Goal: Contribute content

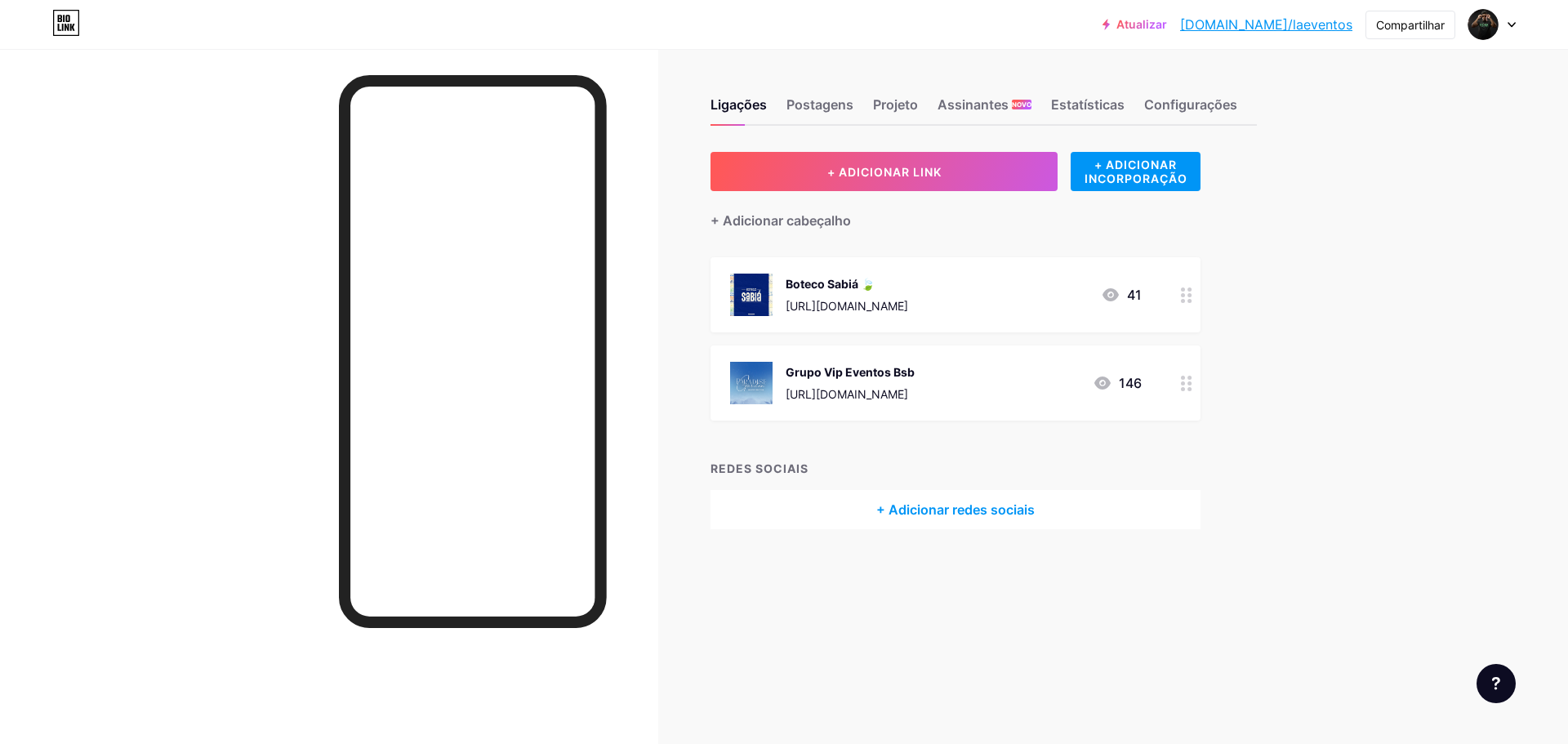
click at [908, 295] on div "Boteco Sabiá 🍃 [URL][DOMAIN_NAME]" at bounding box center [846, 295] width 122 height 43
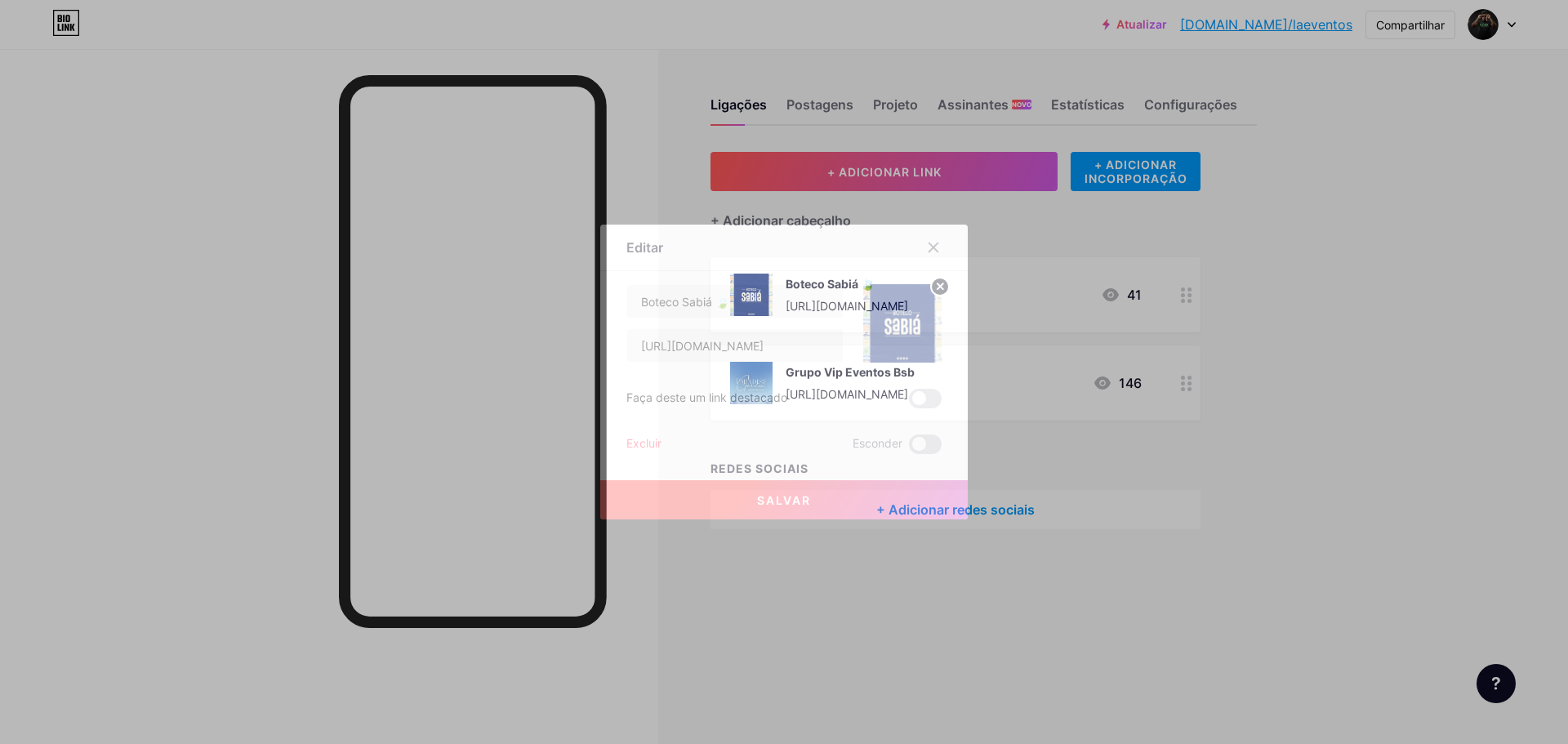
click at [938, 288] on icon at bounding box center [940, 286] width 6 height 6
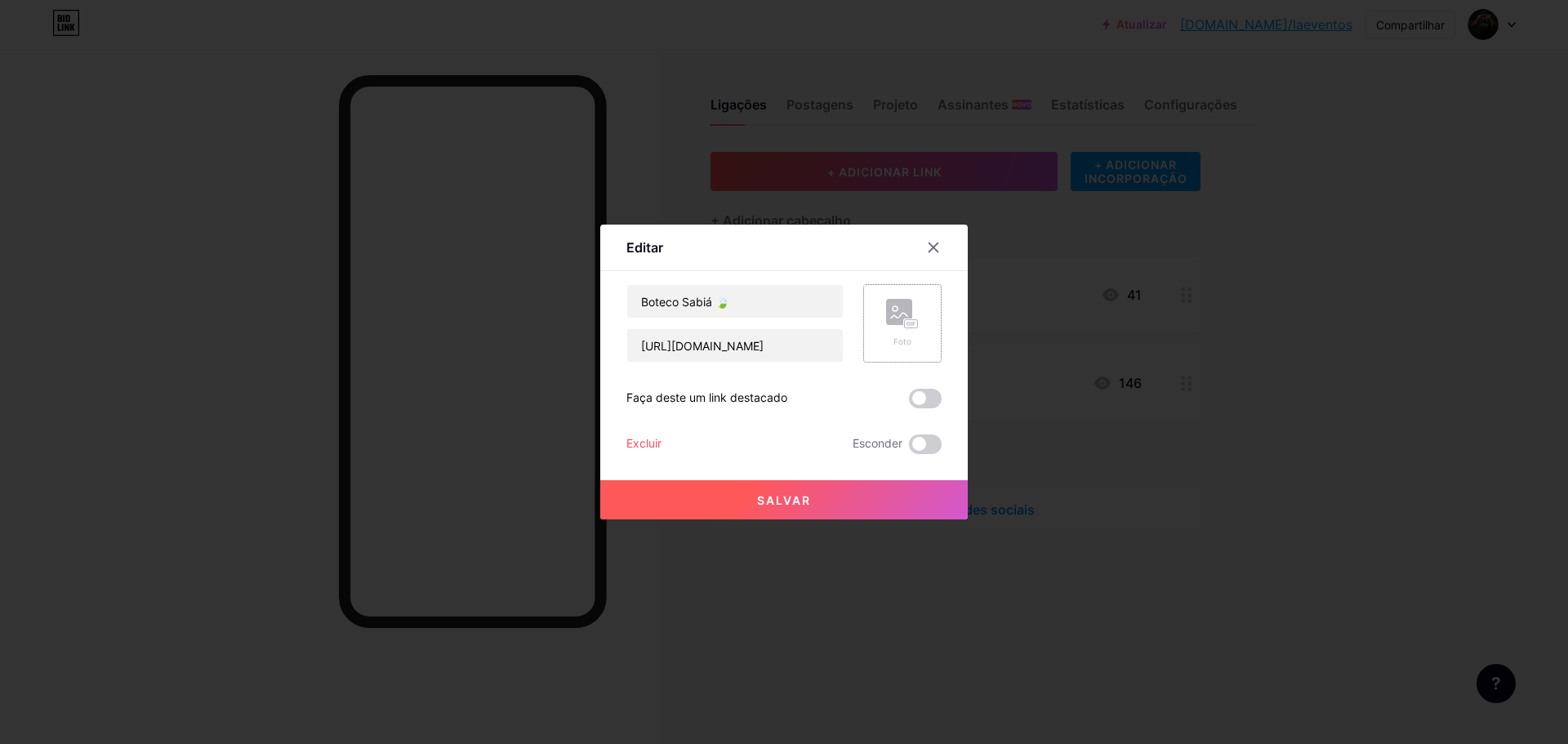
click at [900, 308] on rect at bounding box center [898, 312] width 27 height 27
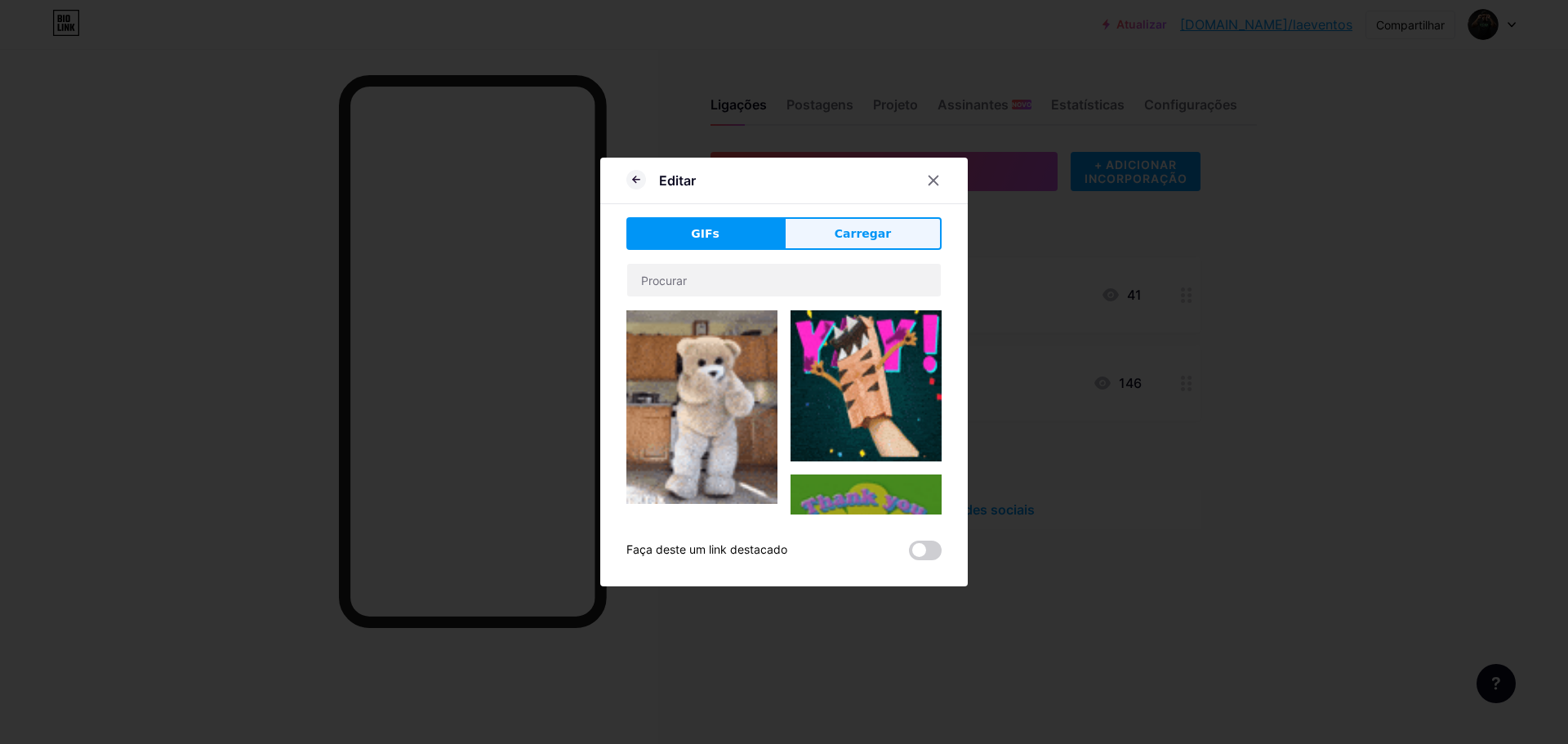
click at [850, 238] on font "Carregar" at bounding box center [862, 233] width 57 height 13
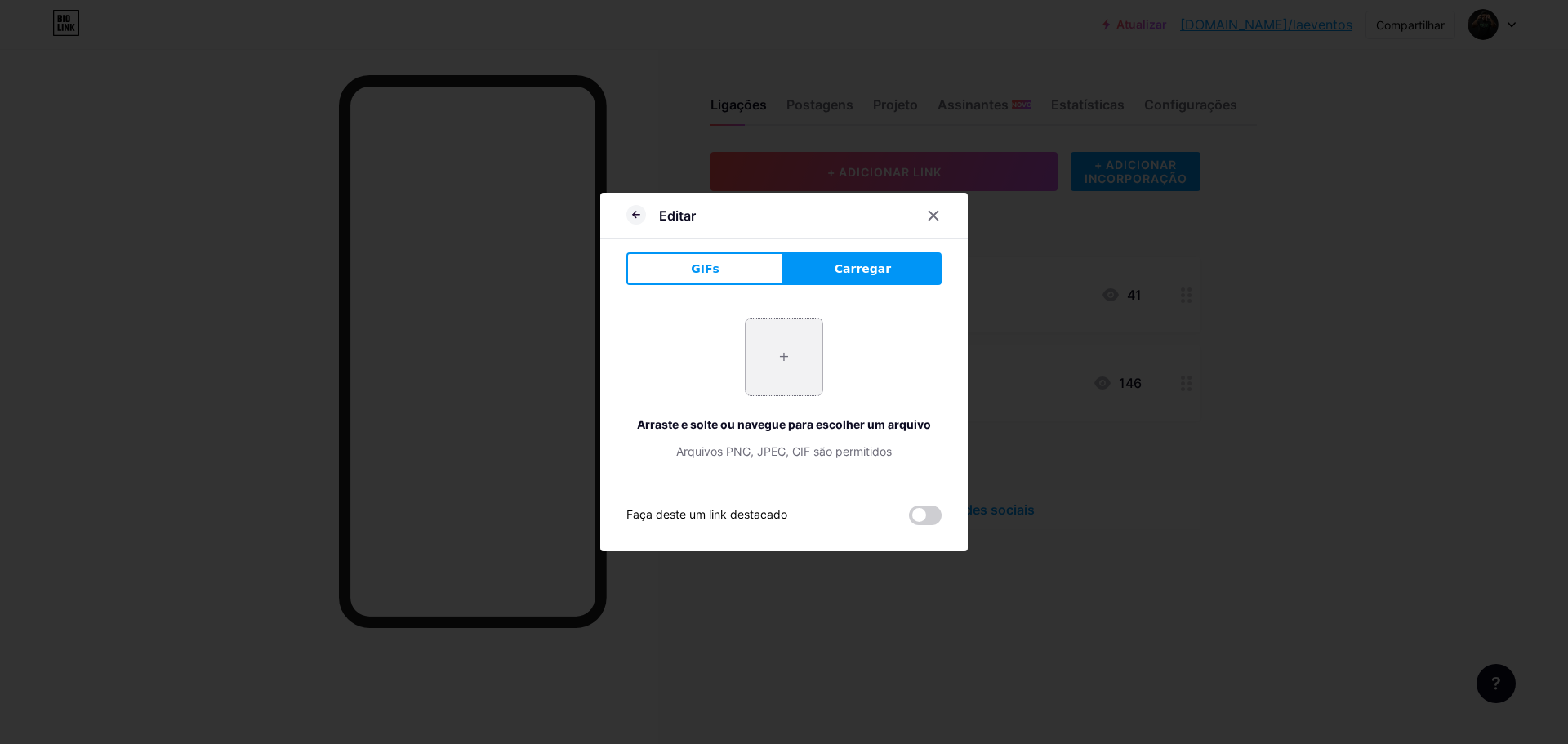
click at [790, 353] on input "file" at bounding box center [784, 357] width 77 height 77
type input "C:\fakepath\PRAIA SUNSET - [PERSON_NAME].png"
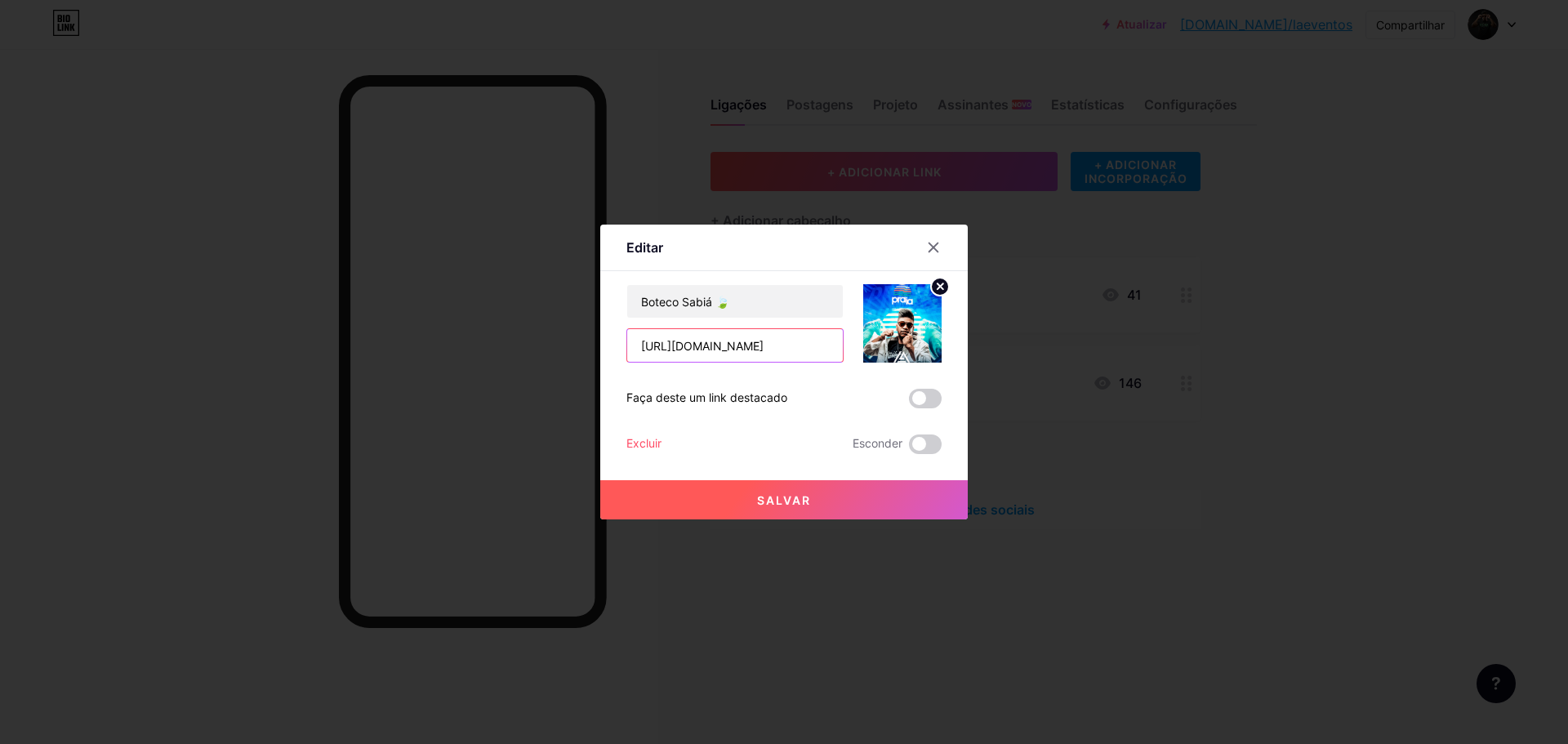
click at [729, 349] on input "[URL][DOMAIN_NAME]" at bounding box center [735, 345] width 216 height 33
click at [733, 342] on input "text" at bounding box center [735, 345] width 216 height 33
paste input "[URL][DOMAIN_NAME]"
type input "[URL][DOMAIN_NAME]"
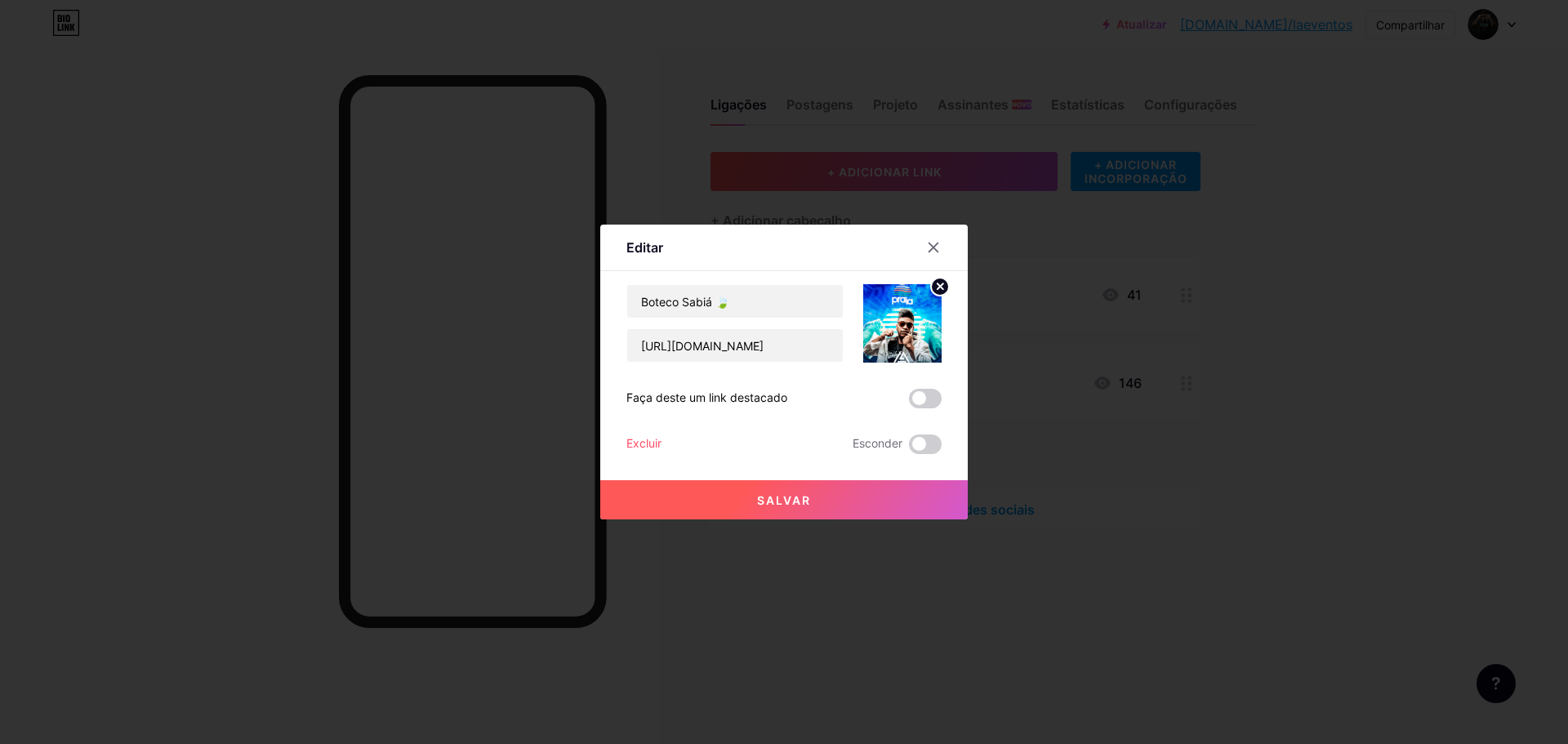
scroll to position [0, 0]
click at [710, 302] on input "Boteco Sabiá 🍃" at bounding box center [735, 301] width 216 height 33
paste input "🌅 Praia Sunset – A Praia Eletrônica do Cerrado 🏝️ 📅 [DATE] 📍 [GEOGRAPHIC_DATA] …"
drag, startPoint x: 734, startPoint y: 295, endPoint x: 736, endPoint y: 307, distance: 12.2
click at [736, 307] on input "🌅 Praia Sunset – A Praia Eletrônica do Cerrado 🏝️ 📅 [DATE] 📍 [GEOGRAPHIC_DATA] …" at bounding box center [735, 301] width 216 height 33
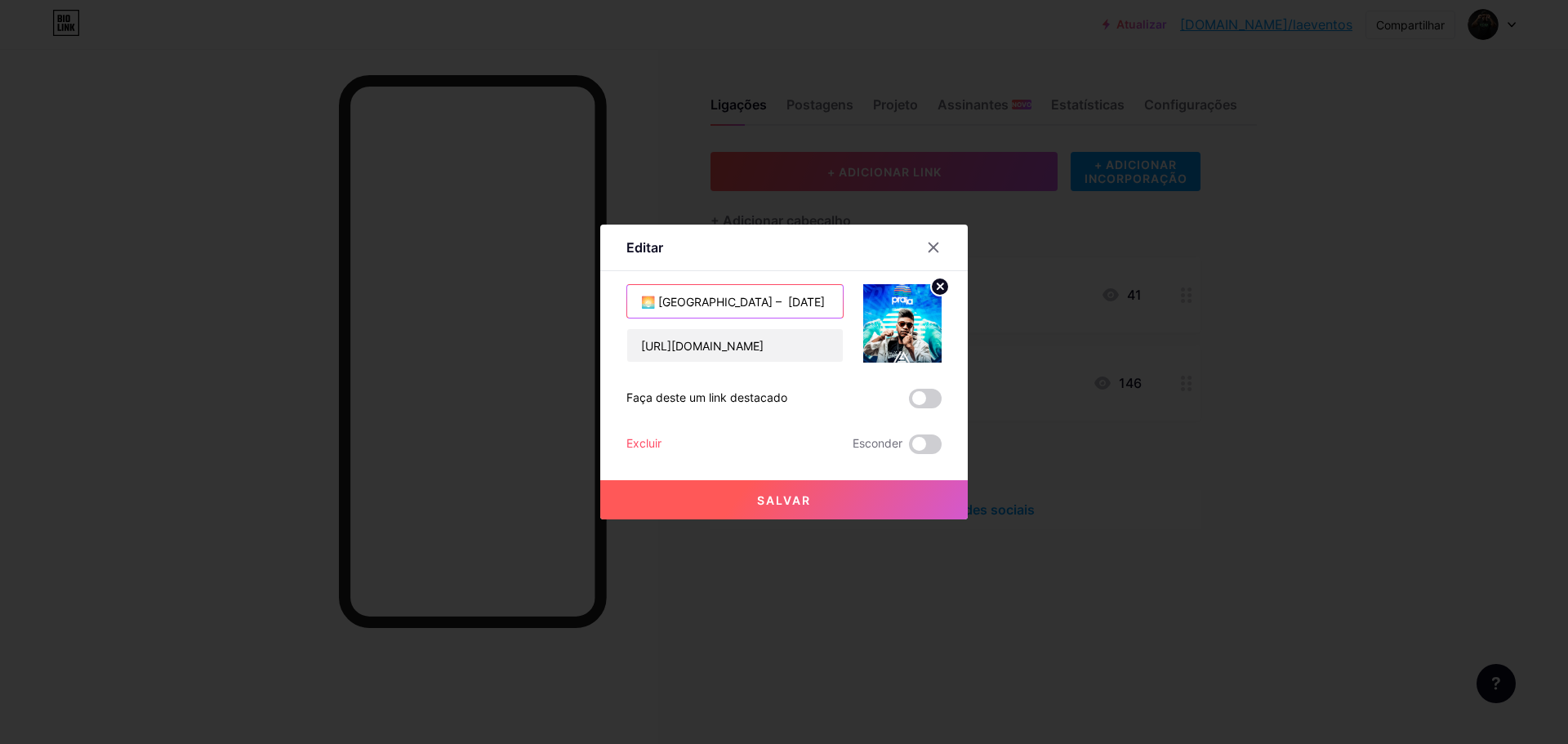
click at [815, 302] on input "🌅 [GEOGRAPHIC_DATA] – [DATE] 📍 [GEOGRAPHIC_DATA] – [GEOGRAPHIC_DATA]" at bounding box center [735, 301] width 216 height 33
click at [826, 306] on input "🌅 [GEOGRAPHIC_DATA] – [DATE] 📍 [GEOGRAPHIC_DATA] – [GEOGRAPHIC_DATA]" at bounding box center [735, 301] width 216 height 33
drag, startPoint x: 773, startPoint y: 298, endPoint x: 917, endPoint y: 285, distance: 144.6
click at [917, 285] on div "🌅 [GEOGRAPHIC_DATA] – [DATE] 📍 [GEOGRAPHIC_DATA] – [GEOGRAPHIC_DATA] [URL][DOMA…" at bounding box center [784, 324] width 315 height 79
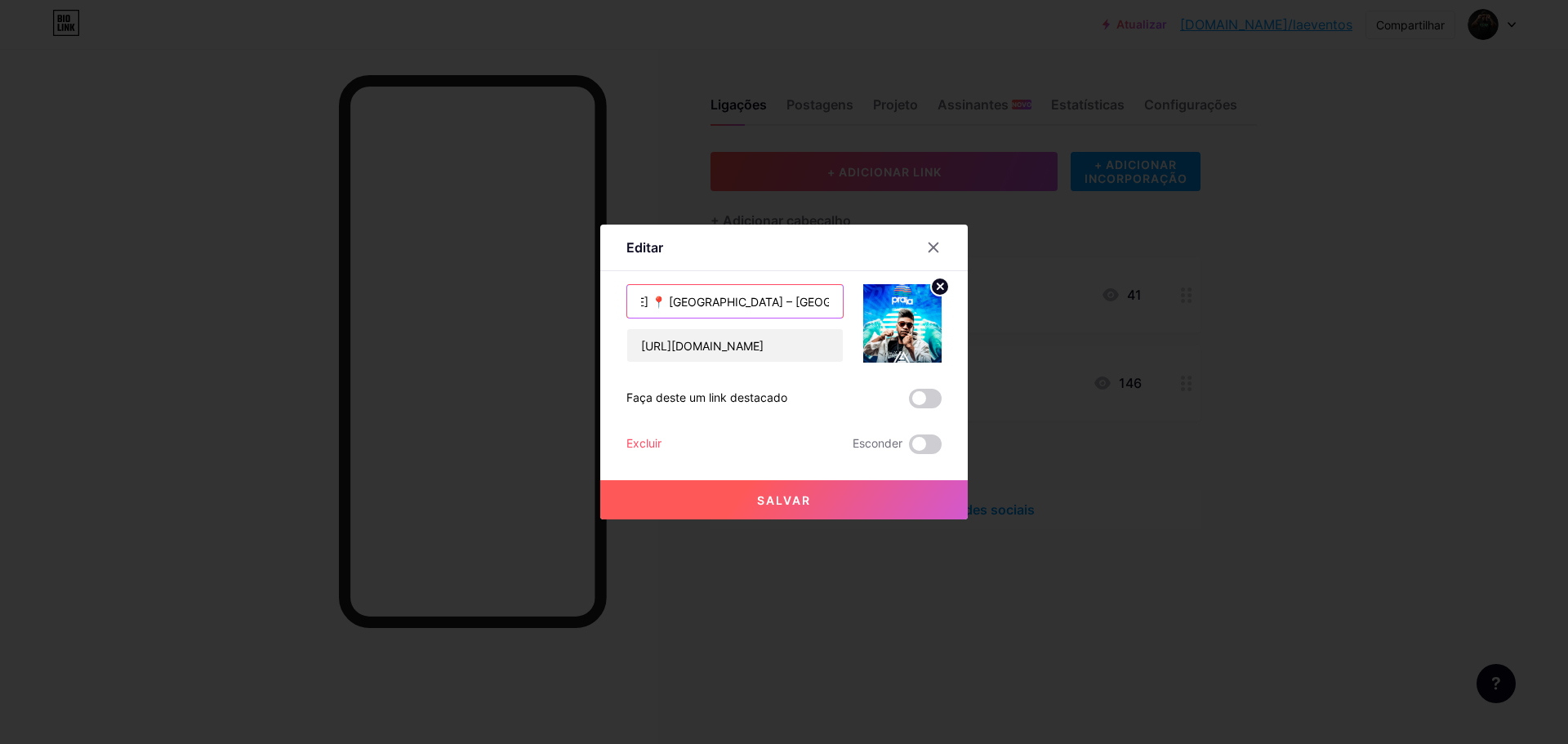
click at [808, 292] on input "🌅 [GEOGRAPHIC_DATA] – [DATE] 📍 [GEOGRAPHIC_DATA] – [GEOGRAPHIC_DATA]" at bounding box center [735, 301] width 216 height 33
click at [782, 300] on input "🌅 [GEOGRAPHIC_DATA] – [DATE] 📍 [GEOGRAPHIC_DATA] – [GEOGRAPHIC_DATA]" at bounding box center [735, 301] width 216 height 33
type input "🌅 [GEOGRAPHIC_DATA] – [DATE] 📍 [GEOGRAPHIC_DATA] – [GEOGRAPHIC_DATA]"
click at [915, 402] on span at bounding box center [925, 398] width 33 height 20
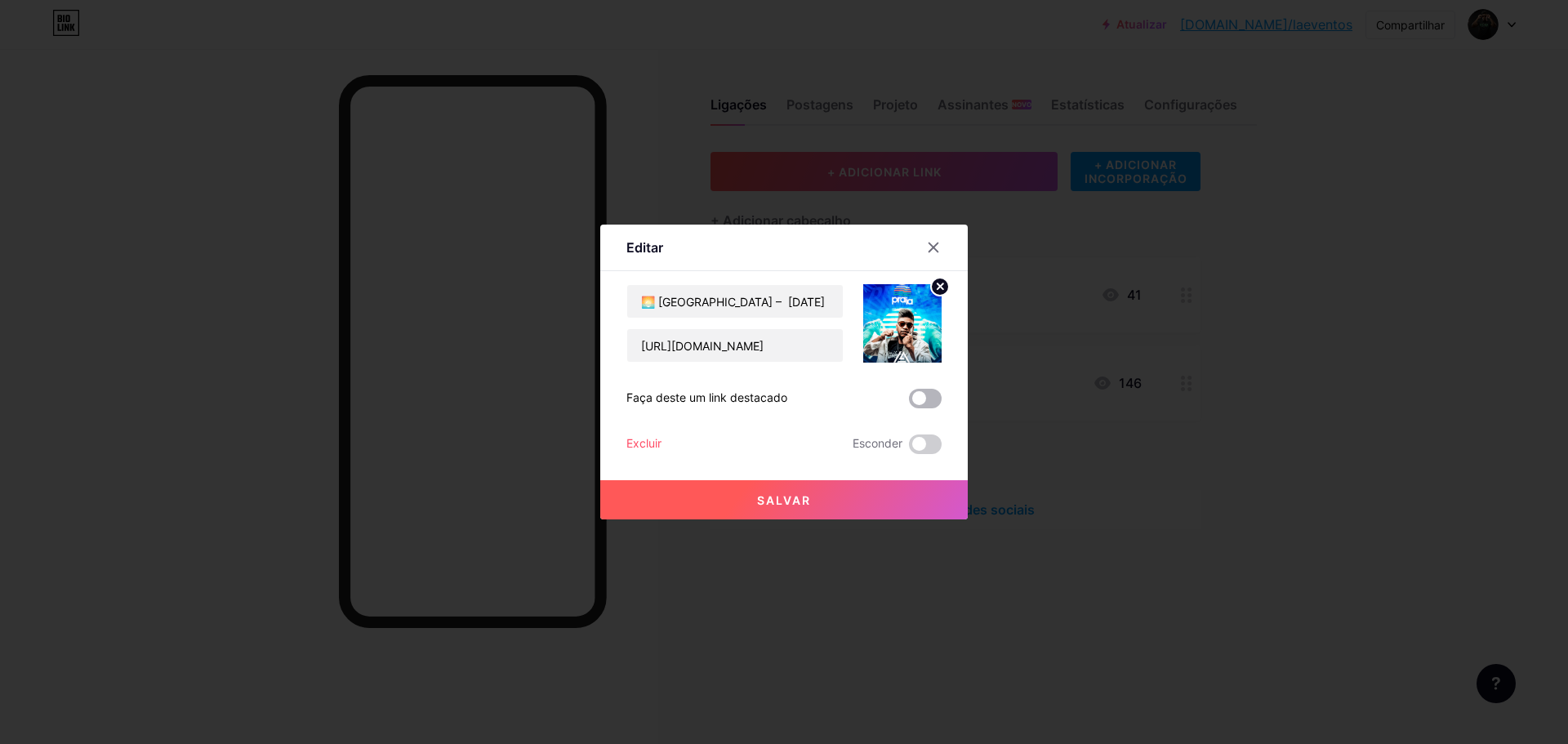
click at [909, 402] on input "checkbox" at bounding box center [909, 402] width 0 height 0
click at [778, 498] on font "Salvar" at bounding box center [784, 500] width 54 height 14
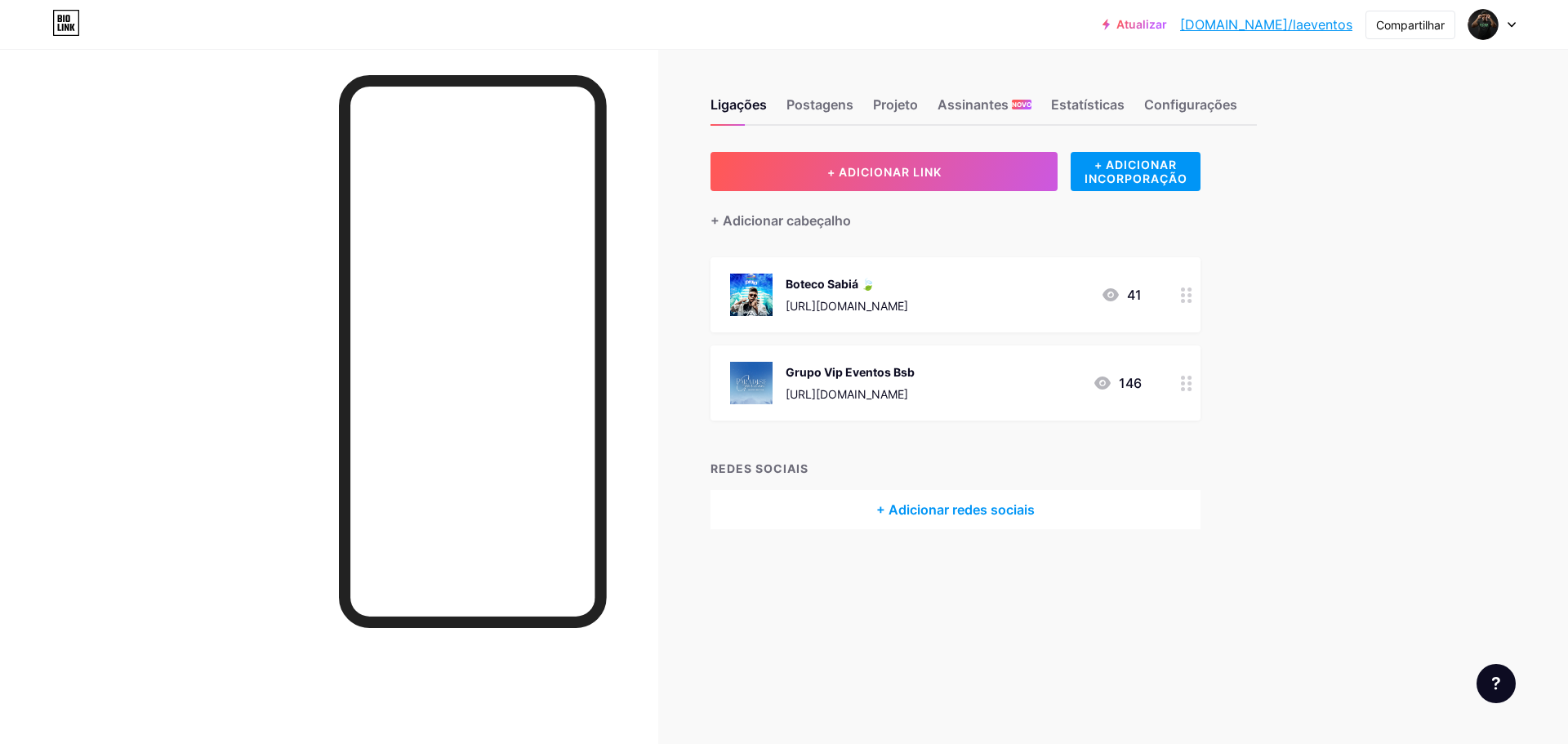
click at [824, 370] on font "Grupo Vip Eventos Bsb" at bounding box center [850, 372] width 129 height 14
click at [935, 283] on circle at bounding box center [939, 286] width 18 height 18
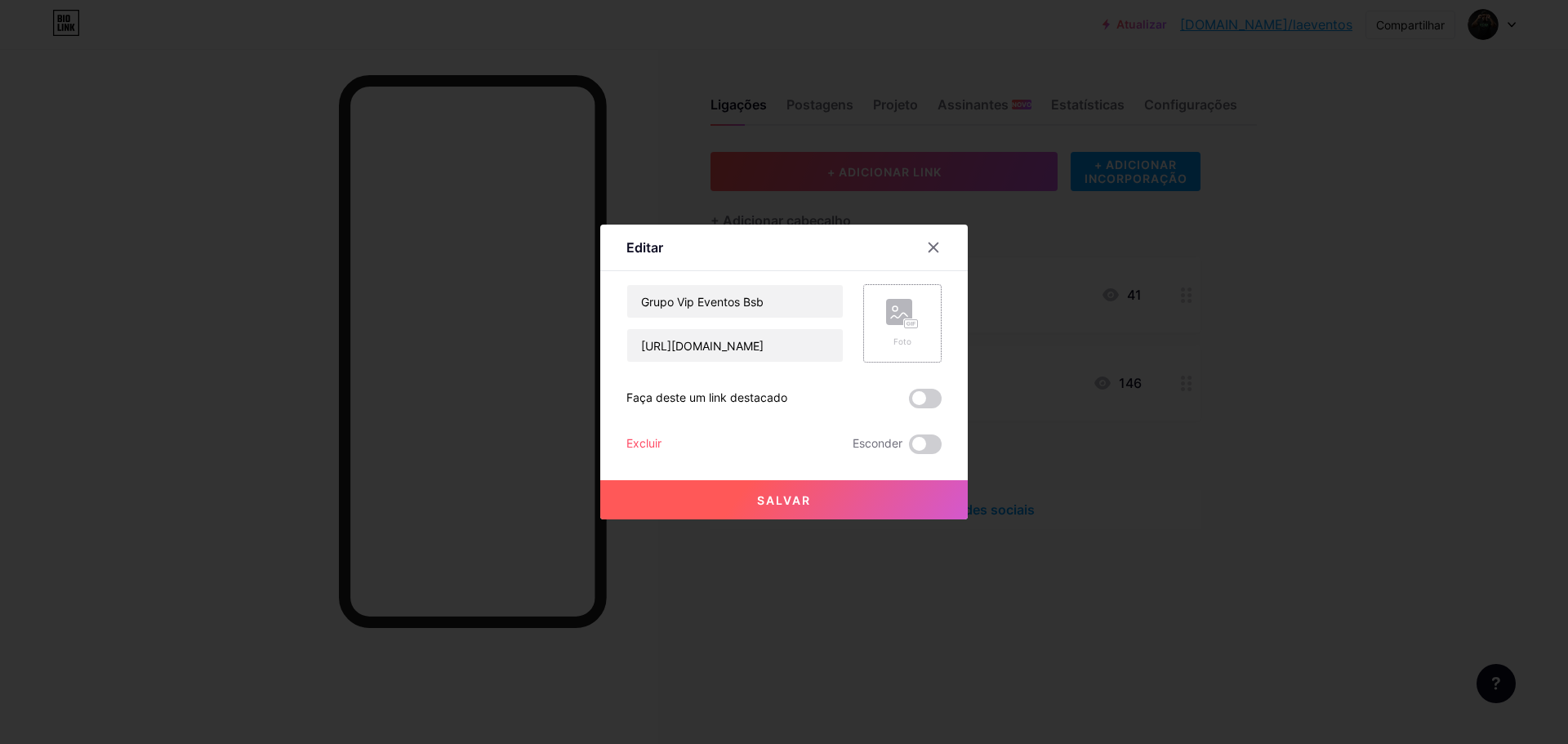
click at [903, 309] on rect at bounding box center [898, 312] width 27 height 27
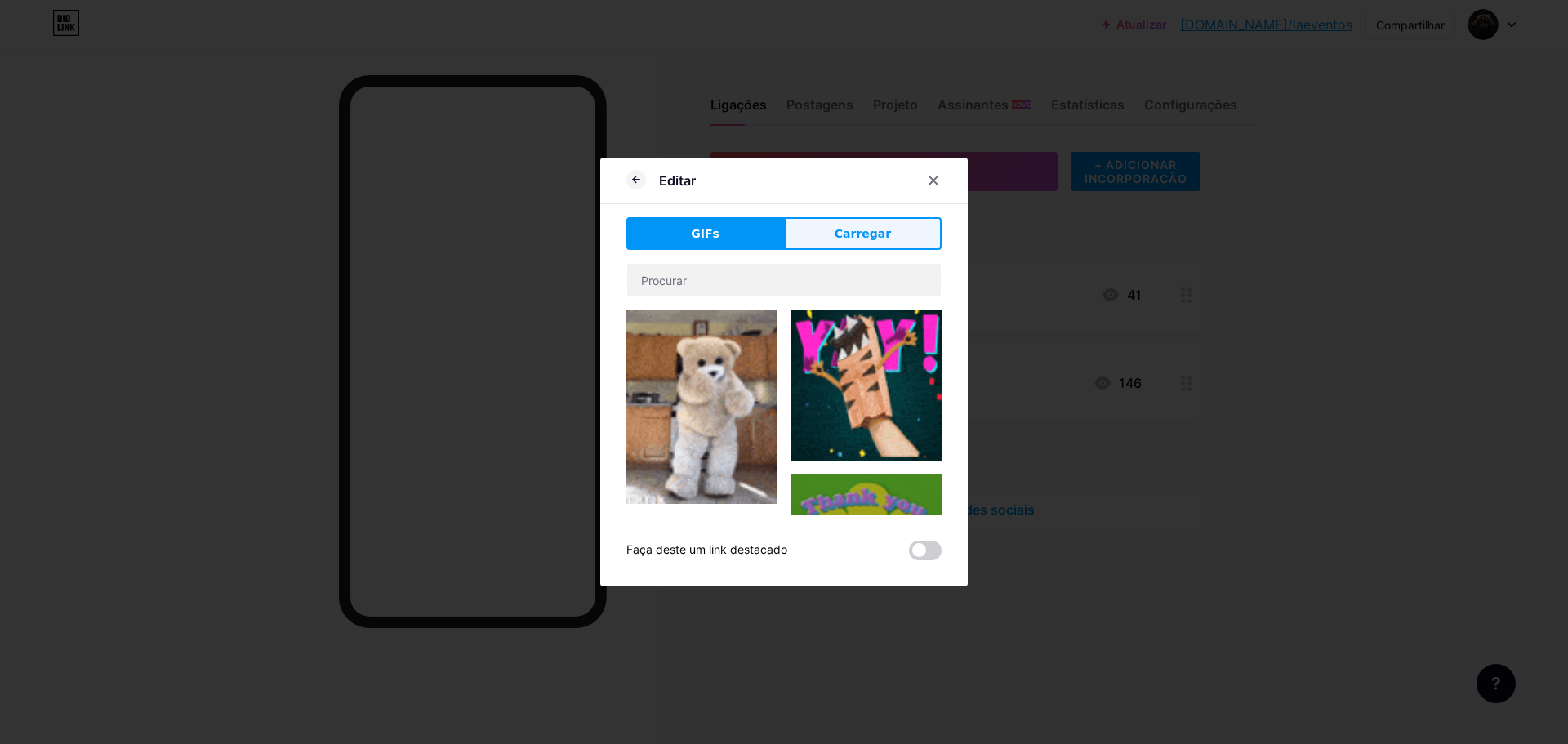
click at [875, 240] on font "Carregar" at bounding box center [862, 233] width 57 height 13
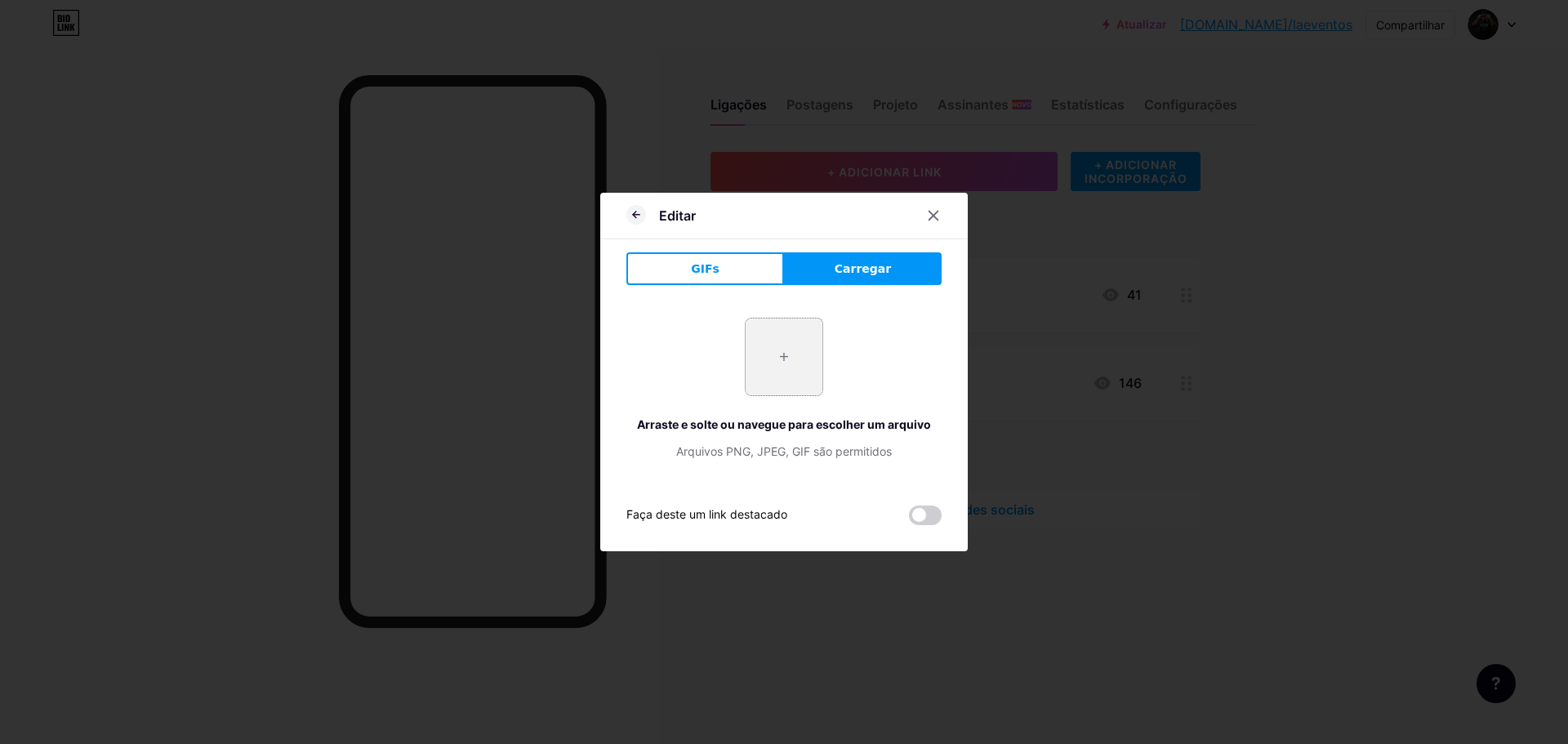
click at [791, 344] on input "file" at bounding box center [784, 357] width 77 height 77
type input "C:\fakepath\Untitled-1 copy.JPG"
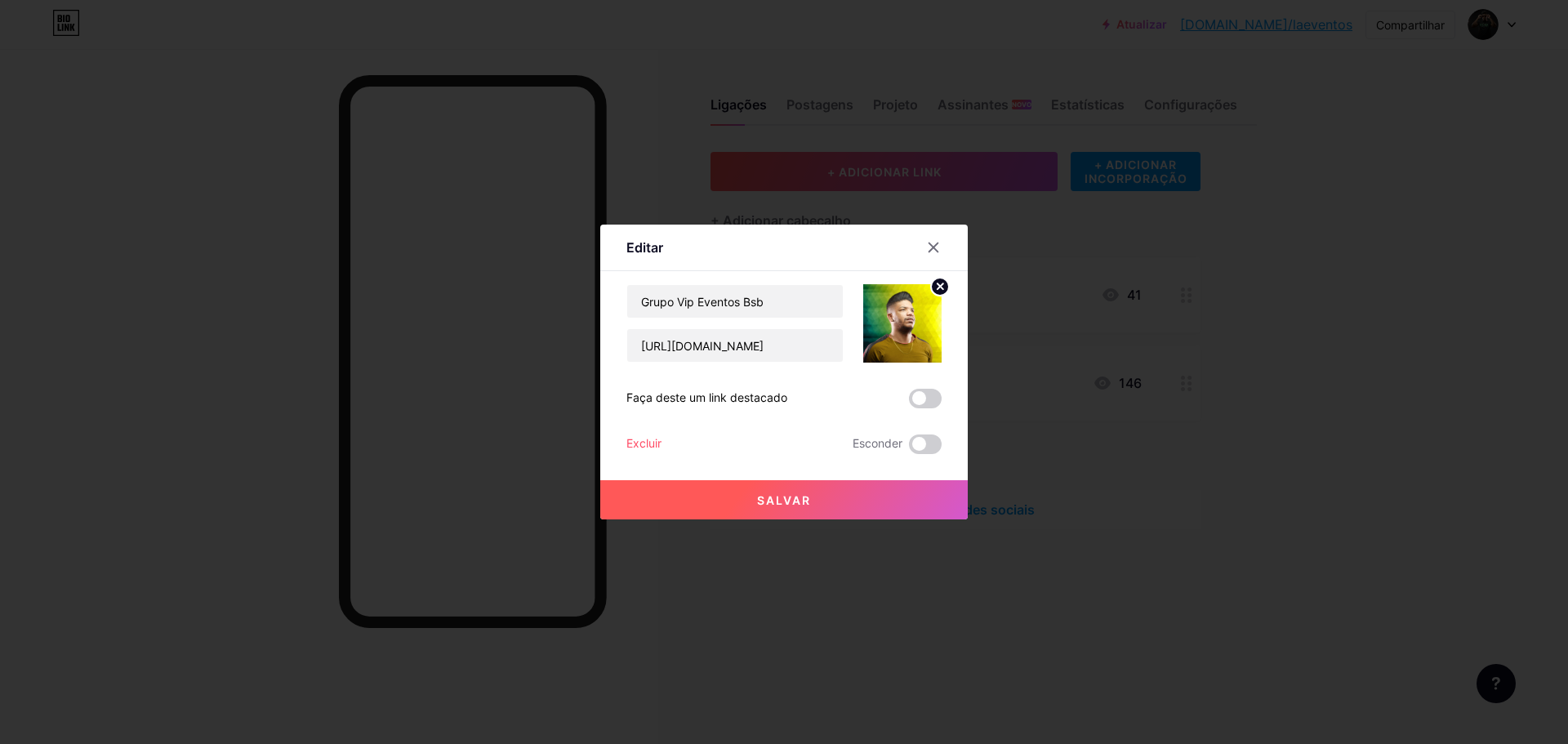
click at [909, 405] on span at bounding box center [925, 398] width 33 height 20
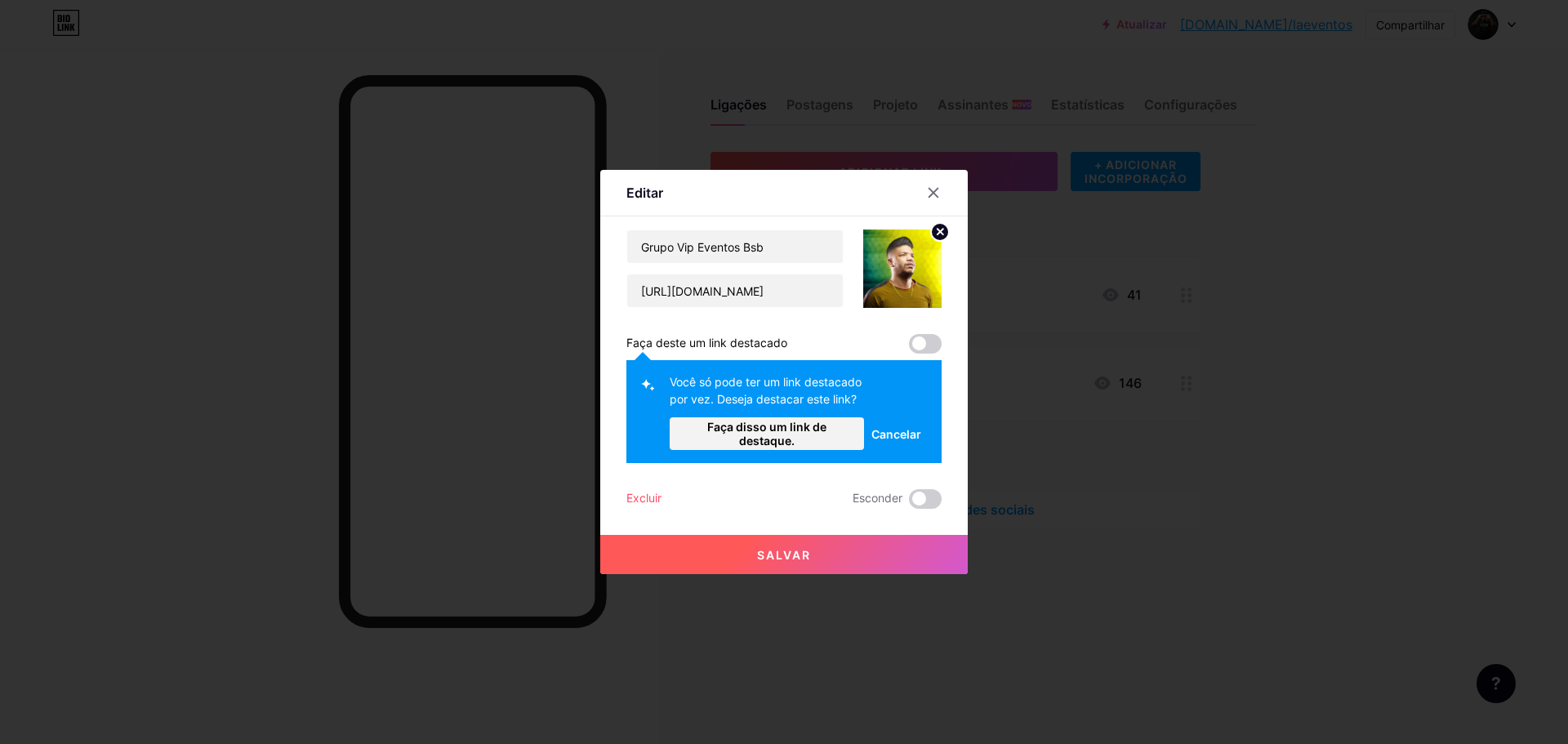
click at [894, 431] on font "Cancelar" at bounding box center [896, 434] width 50 height 14
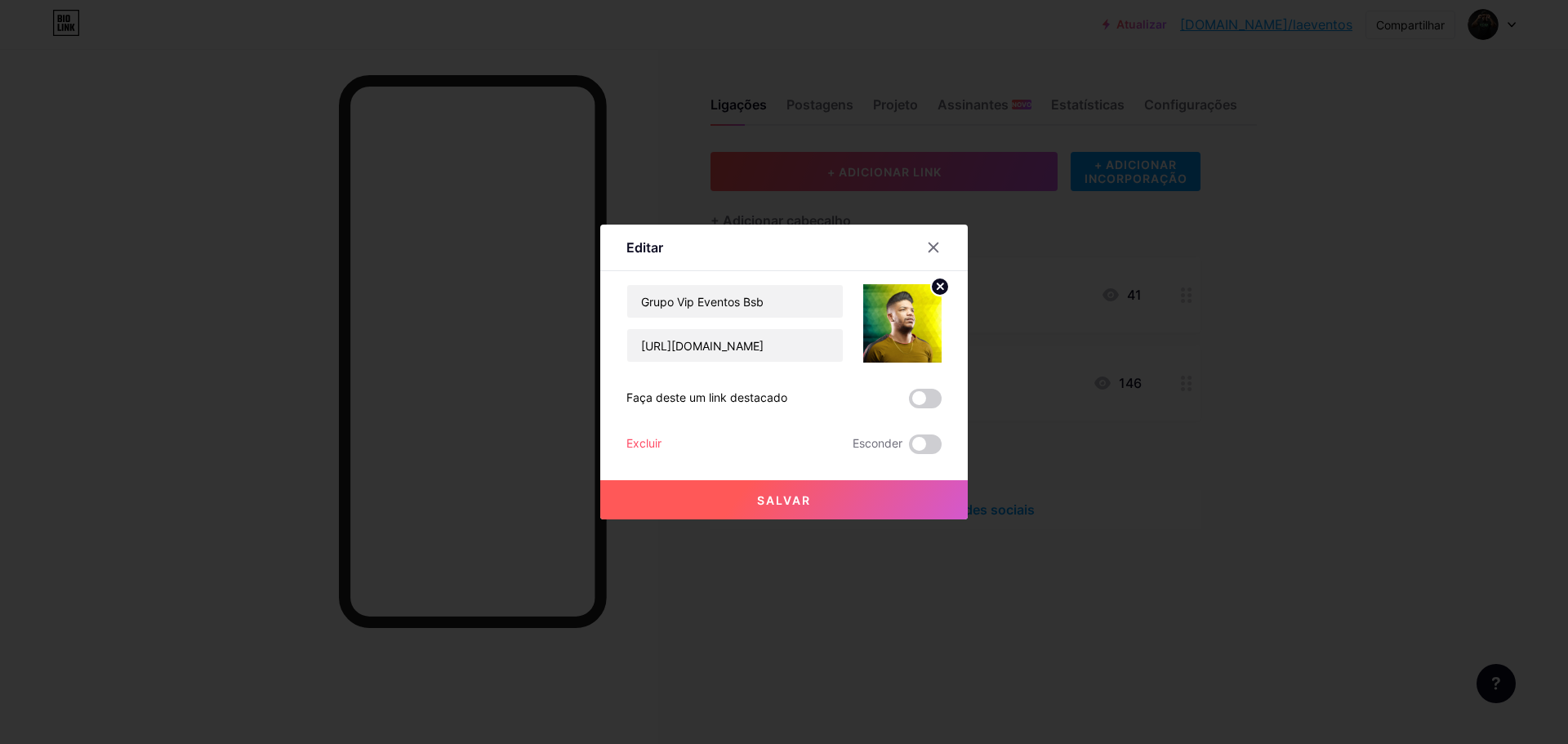
click at [793, 495] on font "Salvar" at bounding box center [784, 500] width 54 height 14
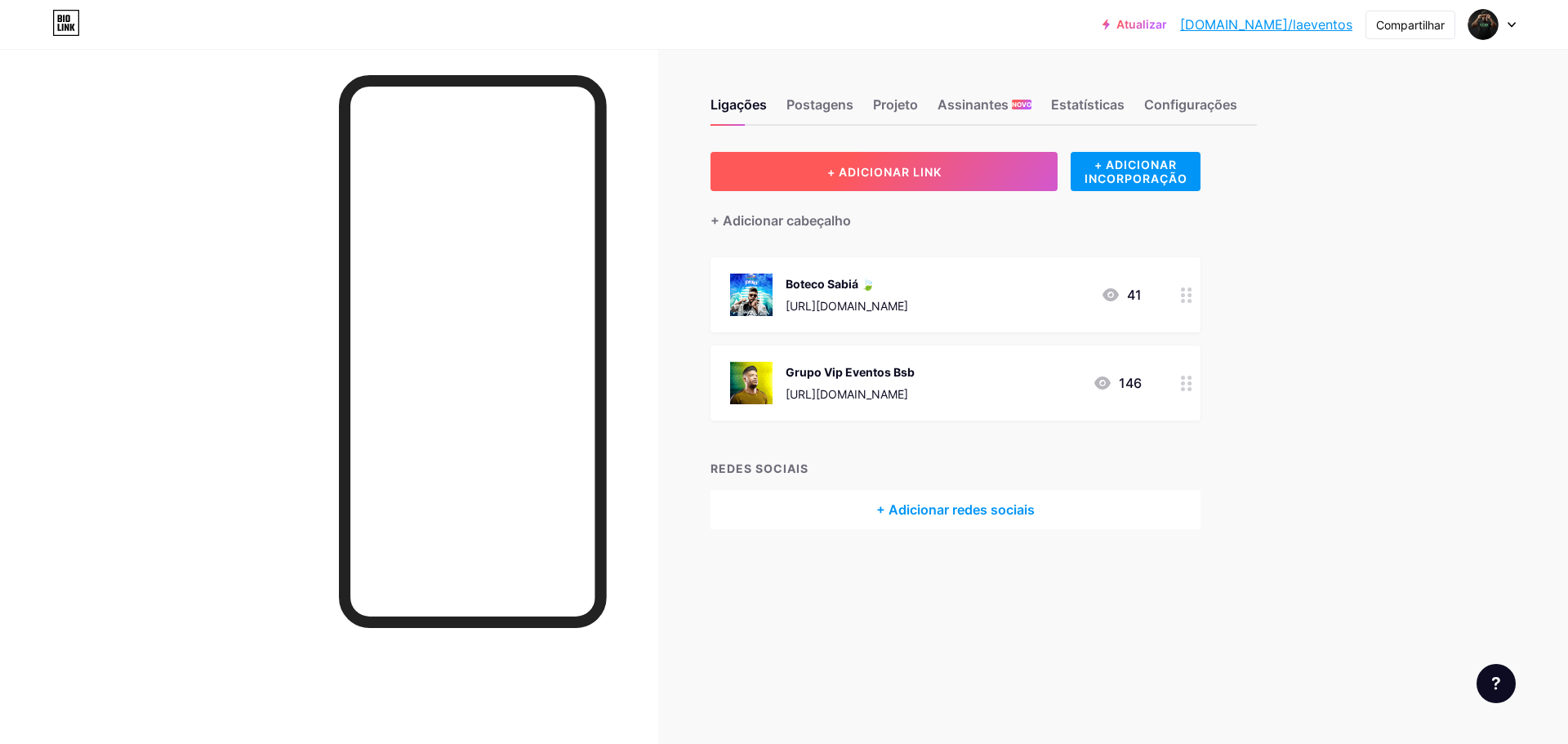
click at [920, 182] on button "+ ADICIONAR LINK" at bounding box center [883, 171] width 347 height 39
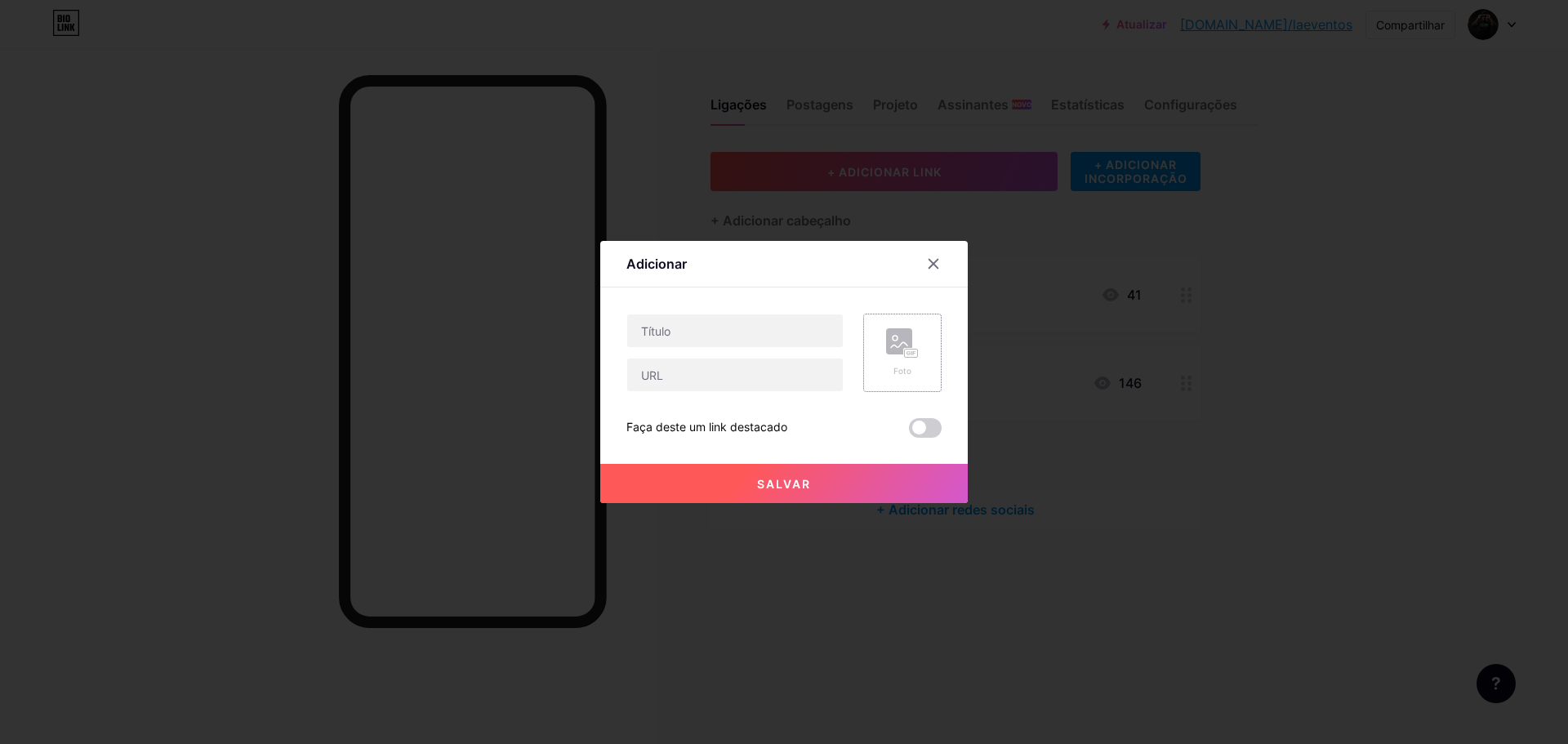
click at [885, 332] on rect at bounding box center [898, 341] width 27 height 27
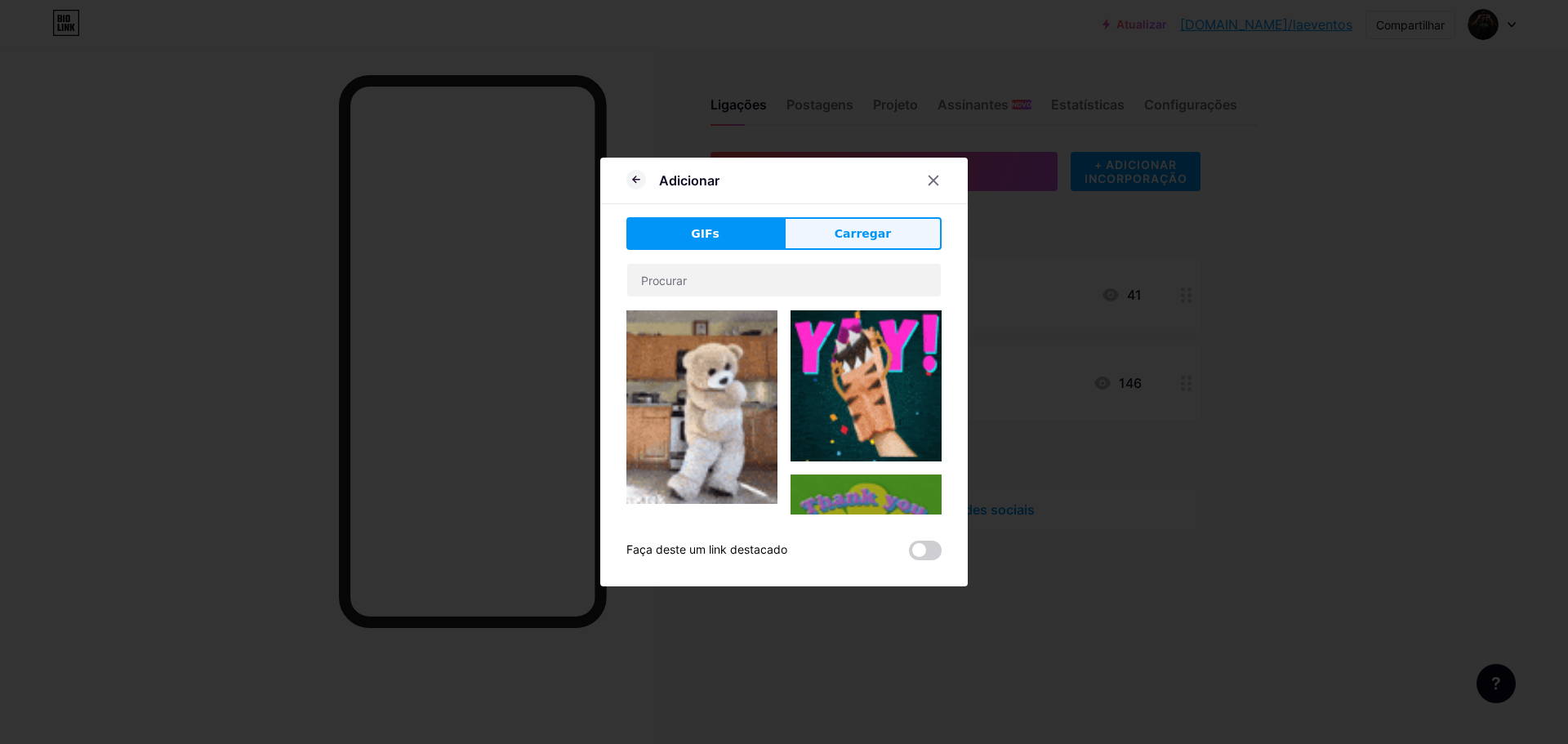
click at [857, 230] on font "Carregar" at bounding box center [862, 233] width 57 height 13
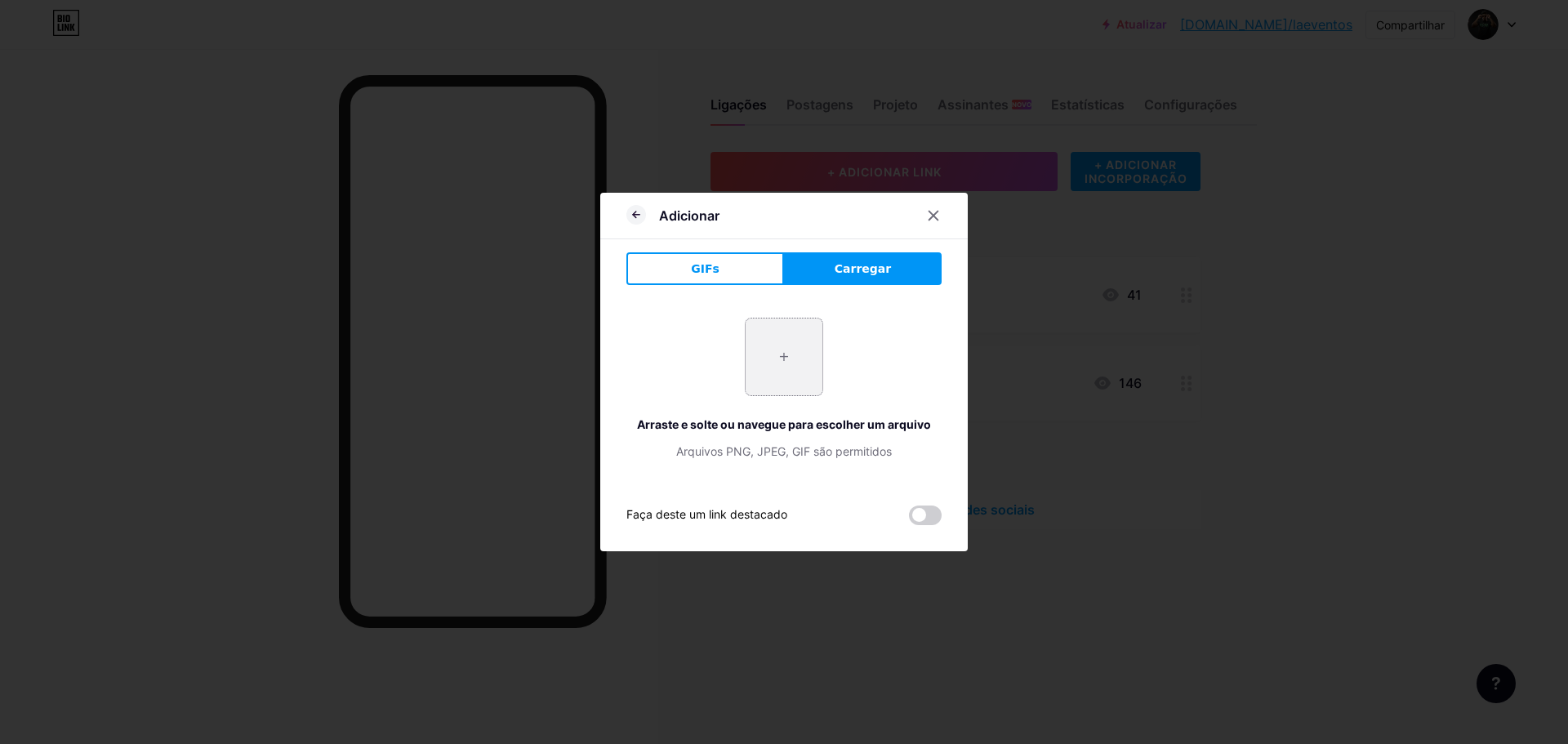
click at [786, 346] on input "file" at bounding box center [784, 357] width 77 height 77
